Goal: Task Accomplishment & Management: Complete application form

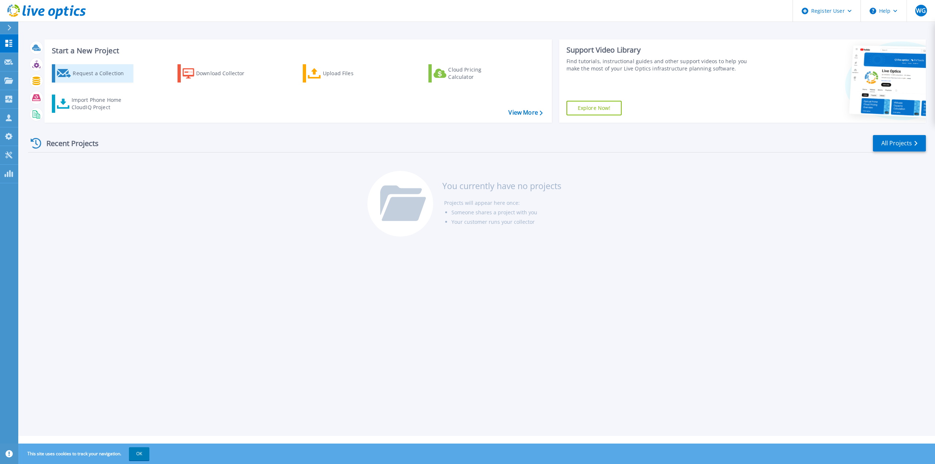
click at [94, 77] on div "Request a Collection" at bounding box center [102, 73] width 58 height 15
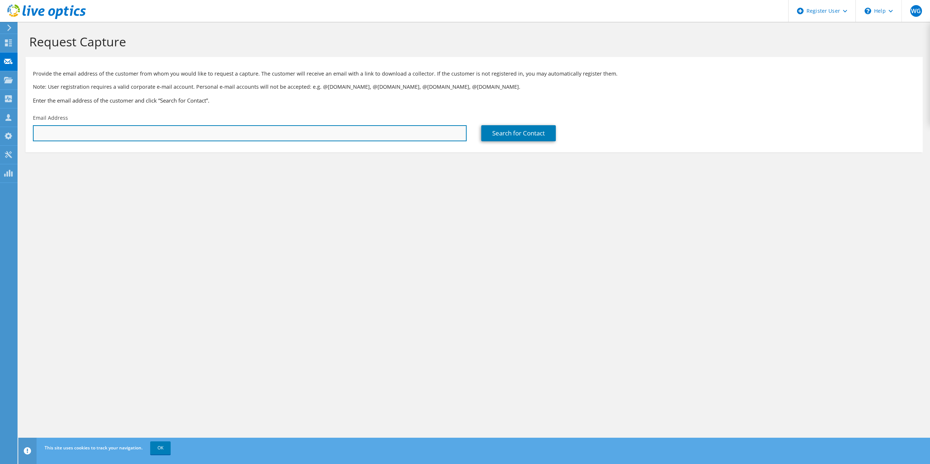
click at [99, 134] on input "text" at bounding box center [250, 133] width 434 height 16
paste input "jsand@vppl.info"
type input "jsand@vppl.info"
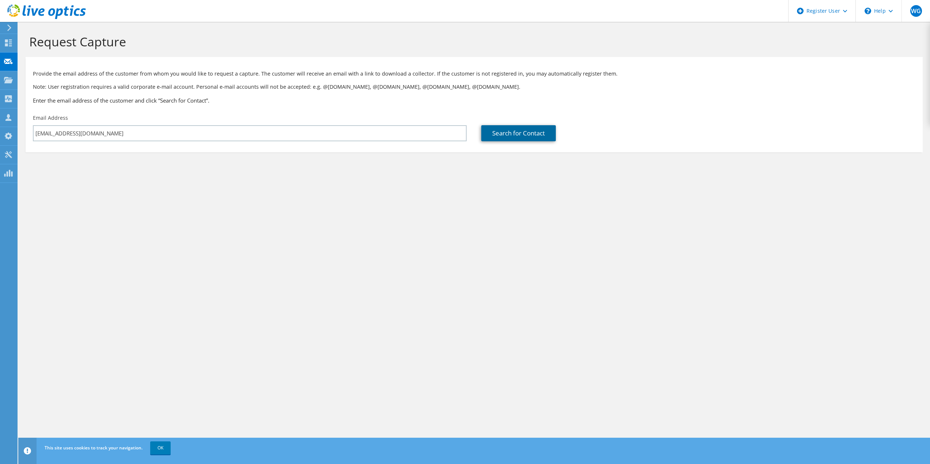
click at [516, 129] on link "Search for Contact" at bounding box center [518, 133] width 75 height 16
type input "VILLA PARK, ILLINOIS"
type input "Jeff"
type input "Sand"
type input "[GEOGRAPHIC_DATA]"
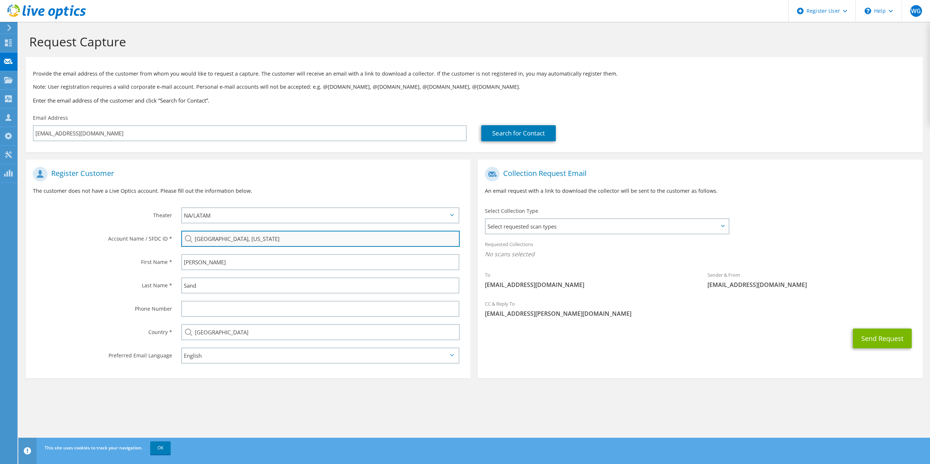
click at [265, 239] on input "VILLA PARK, ILLINOIS" at bounding box center [320, 239] width 279 height 16
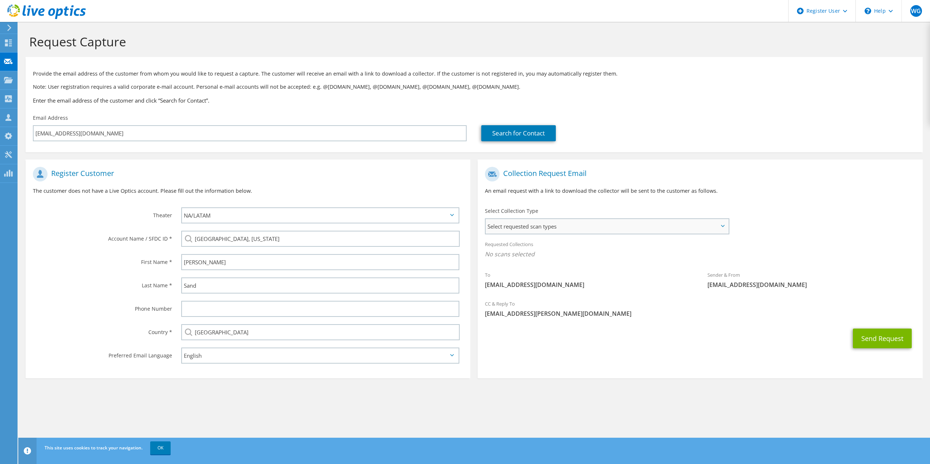
click at [535, 233] on span "Select requested scan types" at bounding box center [606, 226] width 242 height 15
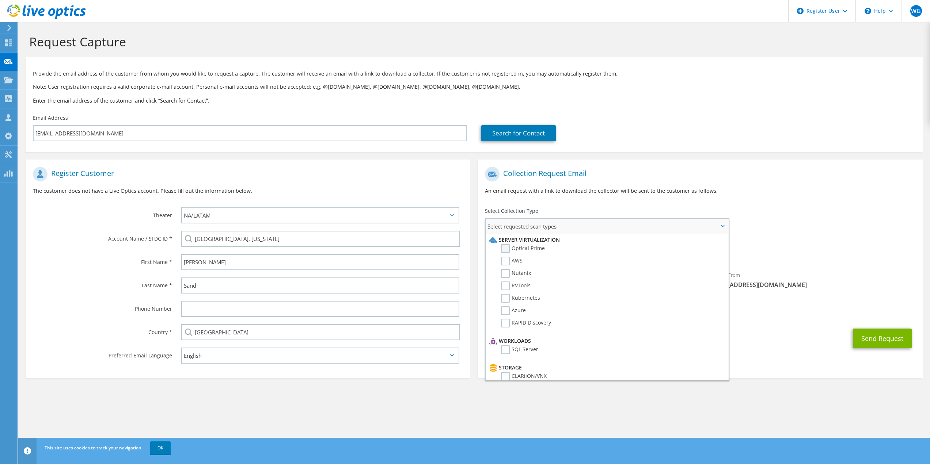
click at [522, 251] on label "Optical Prime" at bounding box center [523, 248] width 44 height 9
click at [0, 0] on input "Optical Prime" at bounding box center [0, 0] width 0 height 0
click at [771, 343] on div "Send Request" at bounding box center [699, 340] width 445 height 27
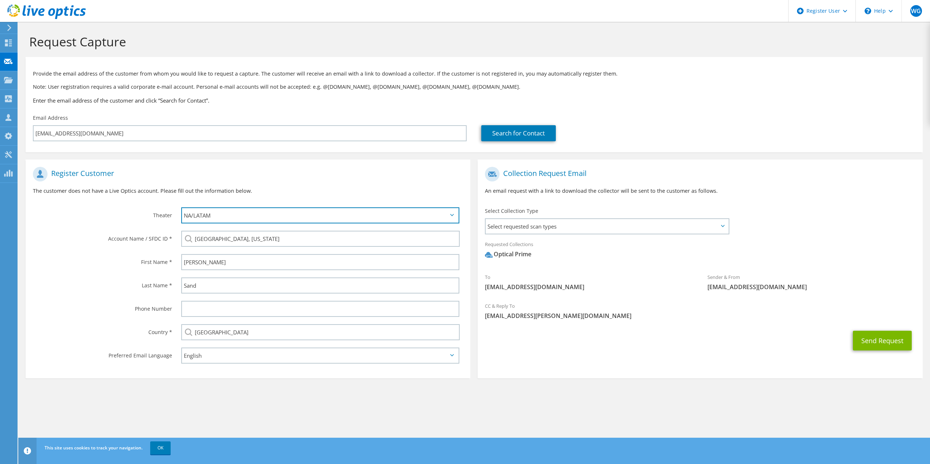
click at [236, 211] on select "APJ EMEA NA/LATAM" at bounding box center [320, 215] width 278 height 16
click at [181, 207] on select "APJ EMEA NA/LATAM" at bounding box center [320, 215] width 278 height 16
click at [870, 340] on button "Send Request" at bounding box center [882, 341] width 59 height 20
